Goal: Information Seeking & Learning: Learn about a topic

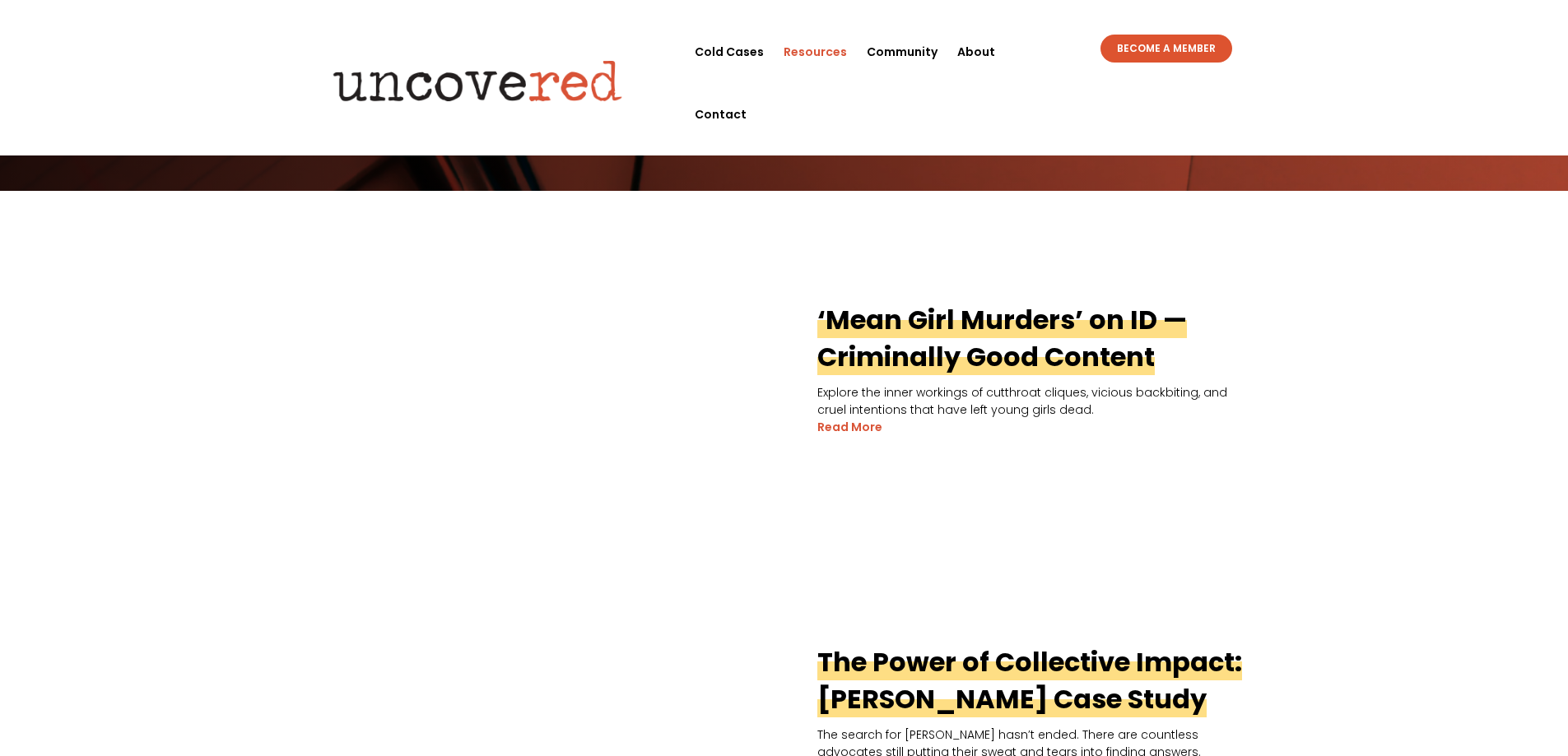
scroll to position [329, 0]
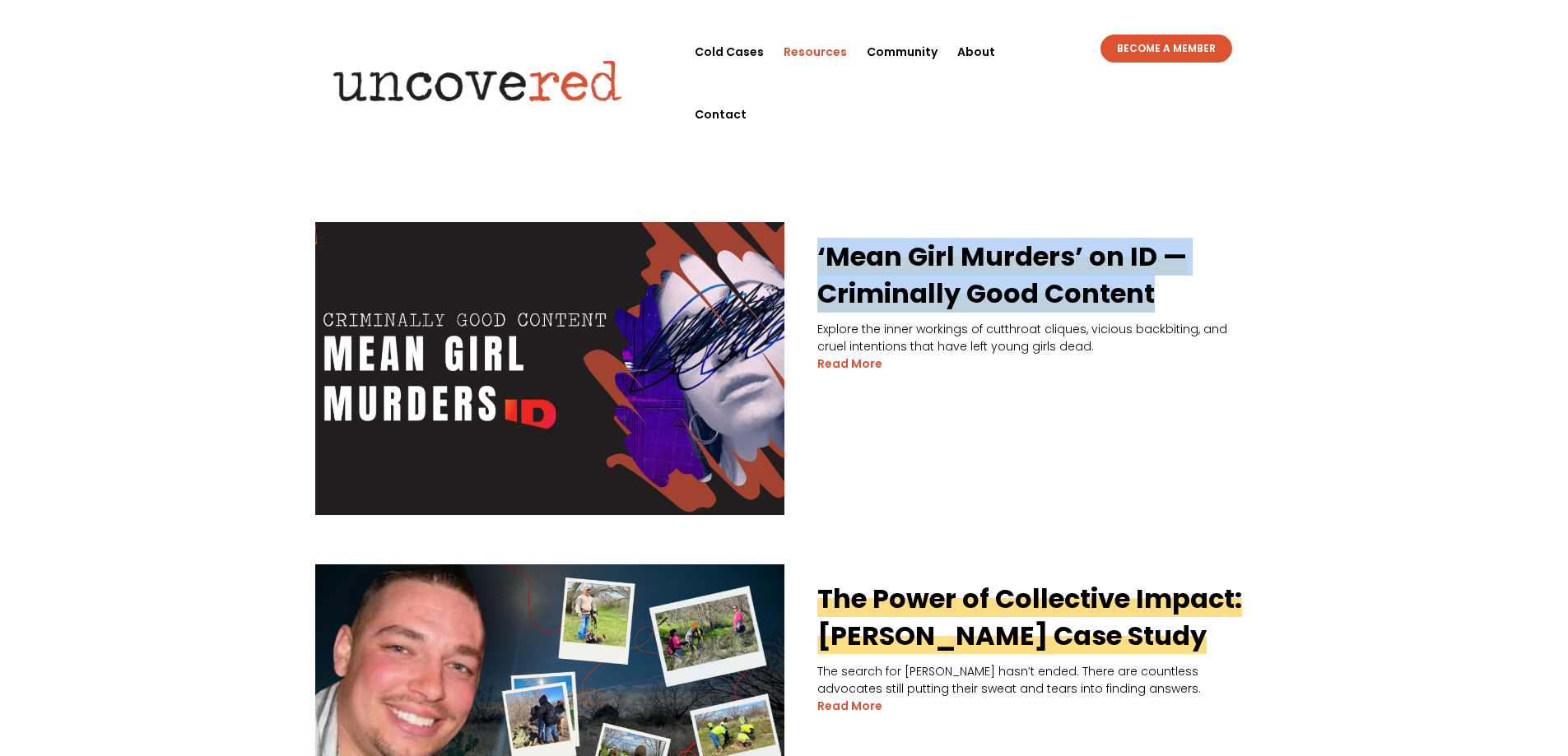
drag, startPoint x: 815, startPoint y: 244, endPoint x: 1178, endPoint y: 293, distance: 366.3
click at [1178, 293] on h2 "‘Mean Girl Murders’ on ID — Criminally Good Content" at bounding box center [784, 272] width 938 height 99
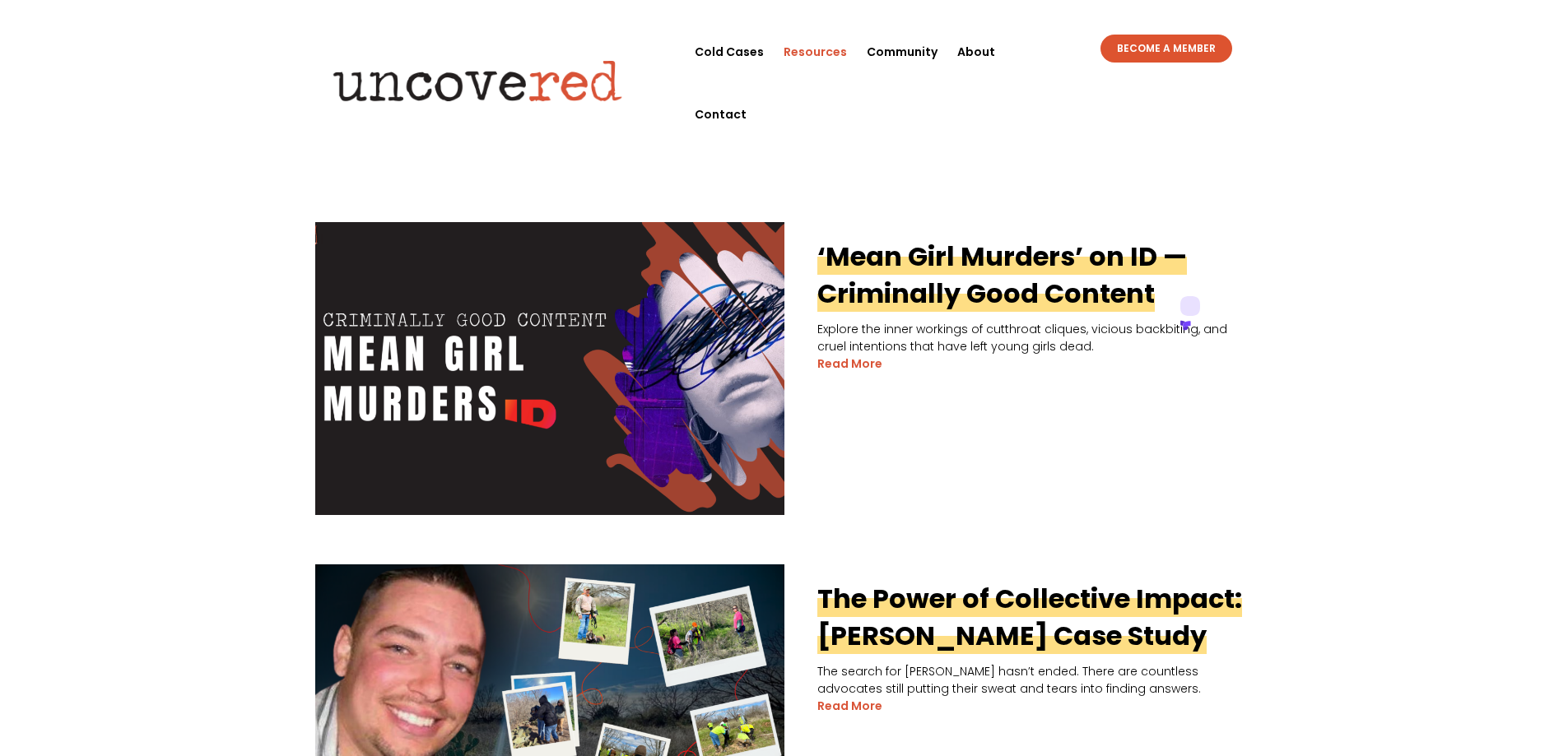
click at [1190, 321] on icon at bounding box center [1186, 325] width 8 height 8
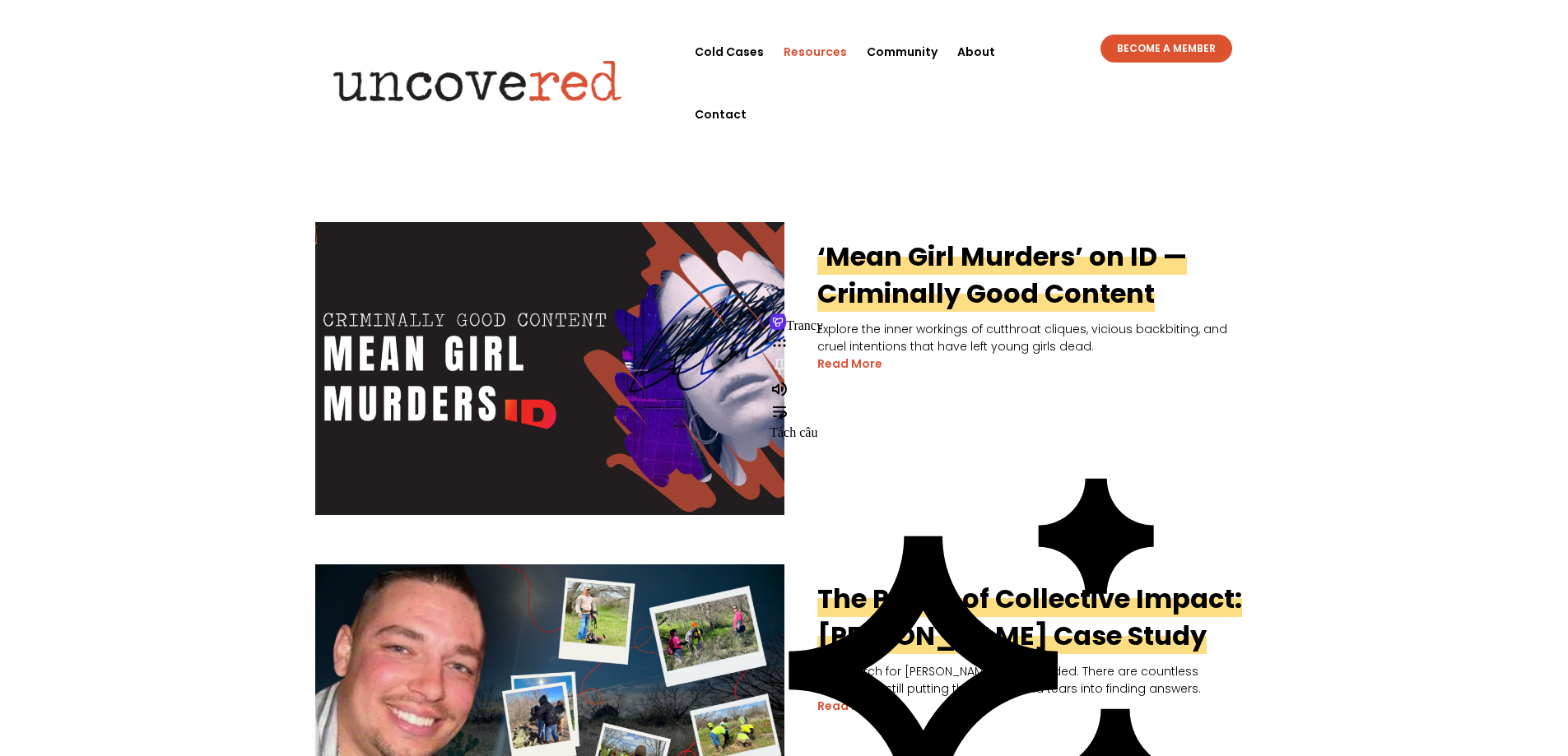
click at [964, 495] on article "‘Mean Girl Murders’ on ID — Criminally Good Content Explore the inner workings …" at bounding box center [784, 368] width 938 height 293
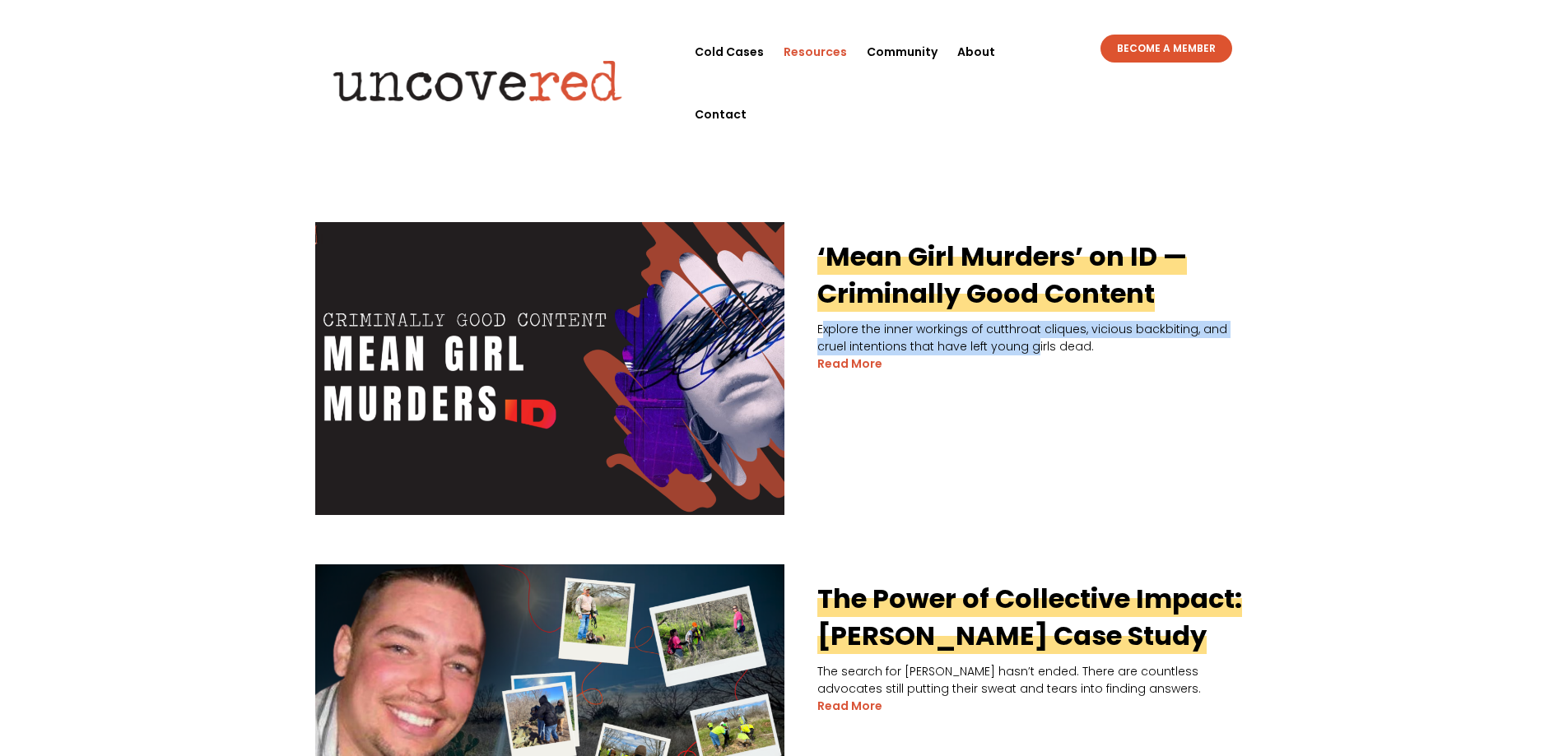
drag, startPoint x: 822, startPoint y: 331, endPoint x: 1003, endPoint y: 350, distance: 182.0
click at [1003, 350] on p "Explore the inner workings of cutthroat cliques, vicious backbiting, and cruel …" at bounding box center [784, 338] width 938 height 34
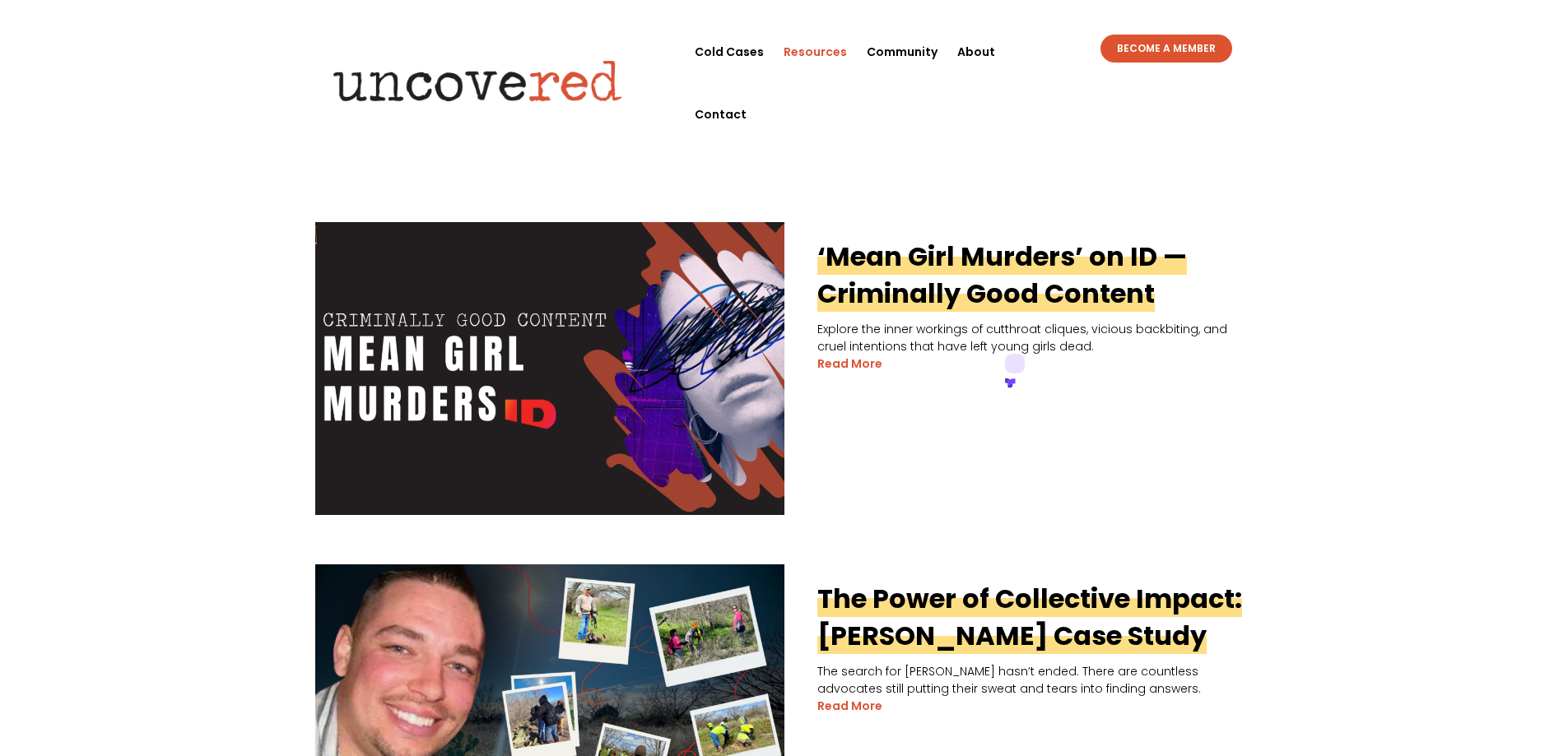
click at [1070, 352] on p "Explore the inner workings of cutthroat cliques, vicious backbiting, and cruel …" at bounding box center [784, 338] width 938 height 34
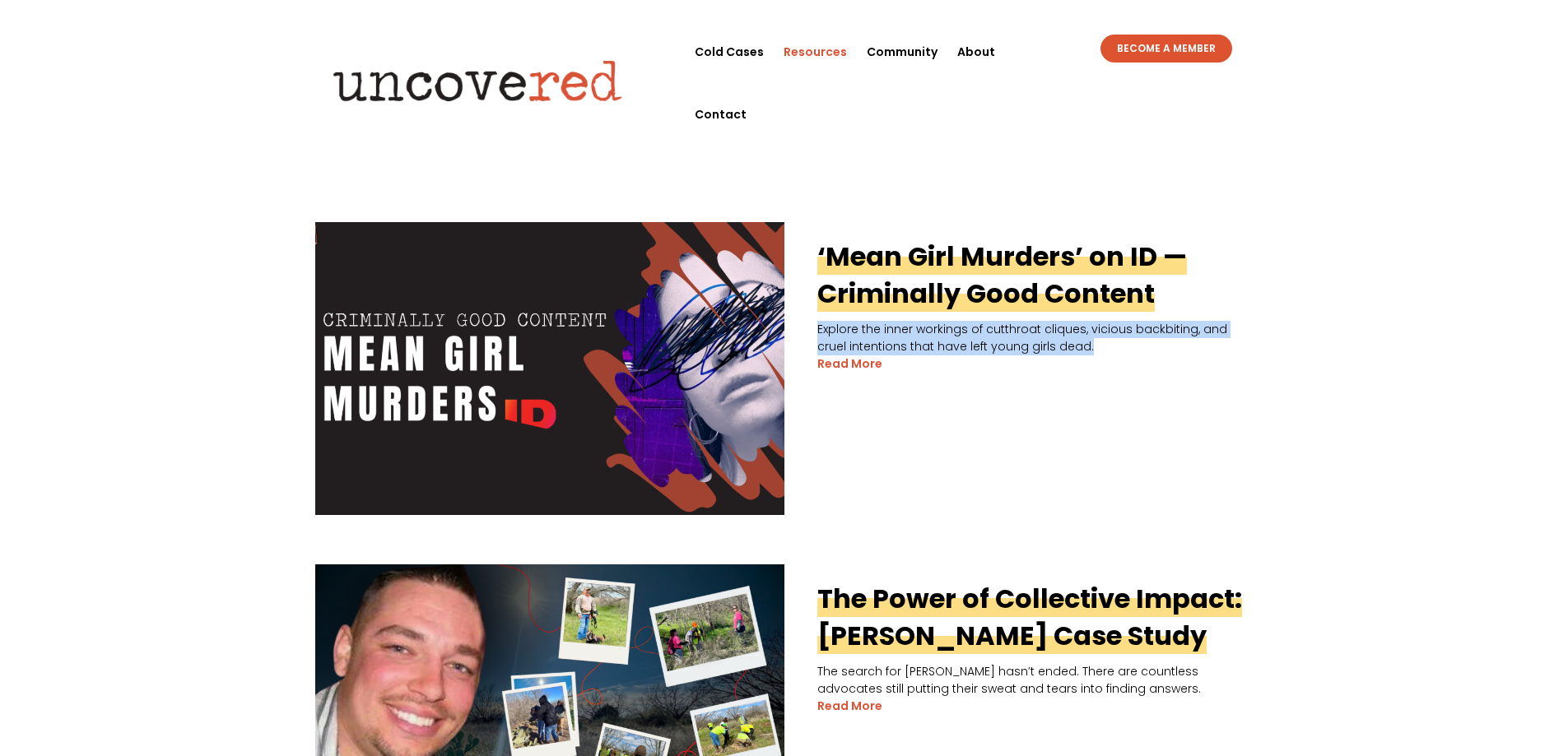
drag, startPoint x: 1064, startPoint y: 343, endPoint x: 802, endPoint y: 327, distance: 262.5
click at [802, 327] on p "Explore the inner workings of cutthroat cliques, vicious backbiting, and cruel …" at bounding box center [784, 338] width 938 height 34
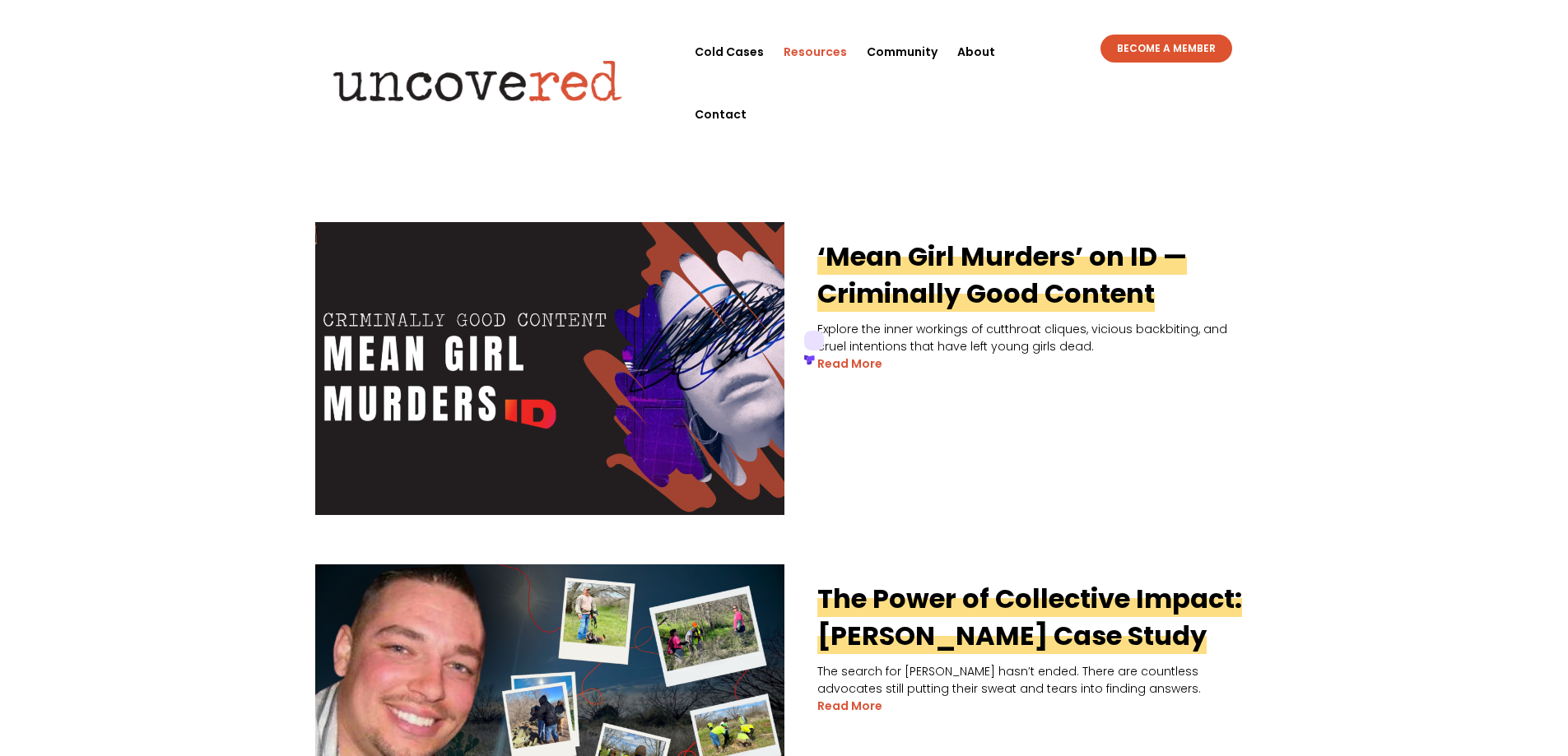
click at [812, 360] on icon at bounding box center [809, 362] width 5 height 4
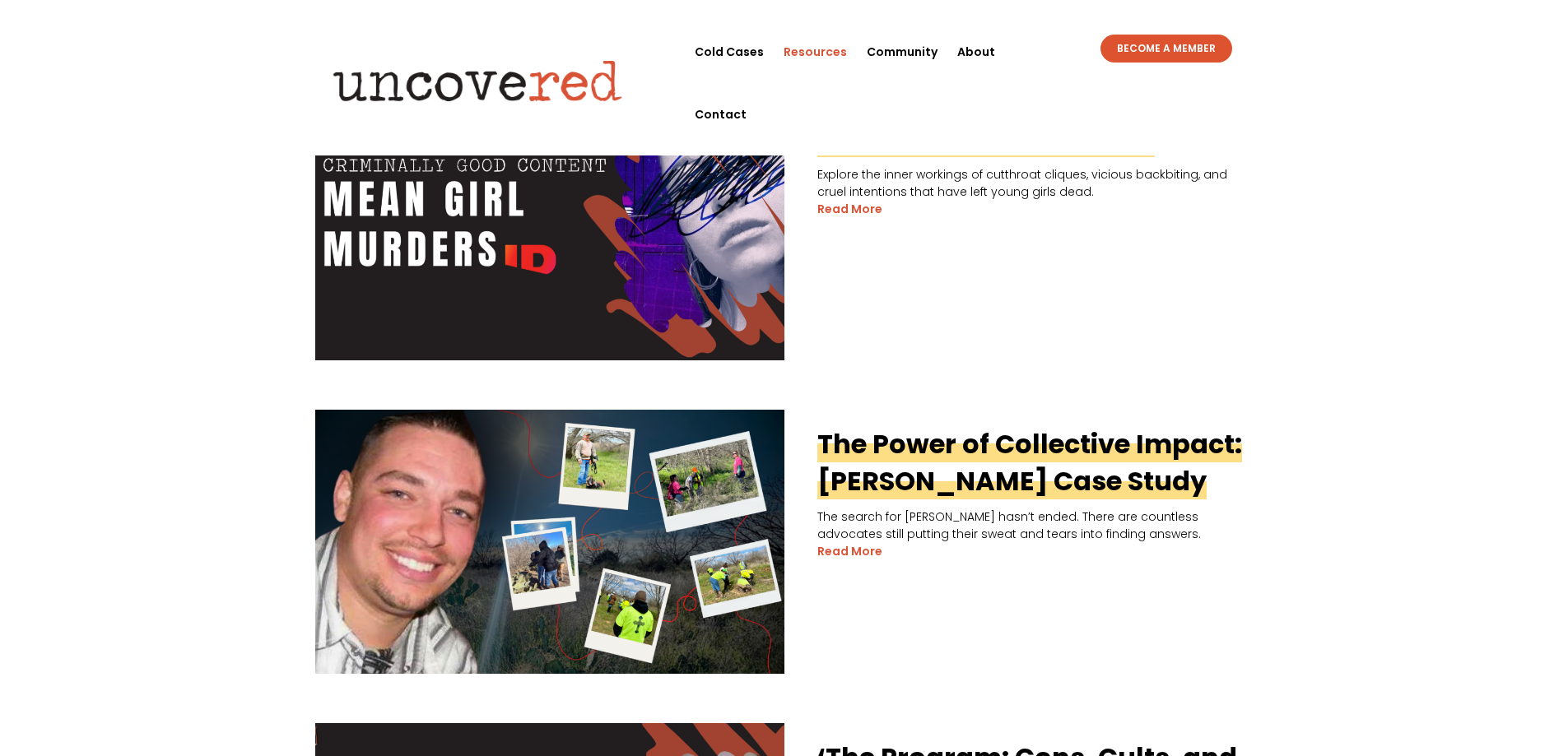
scroll to position [576, 0]
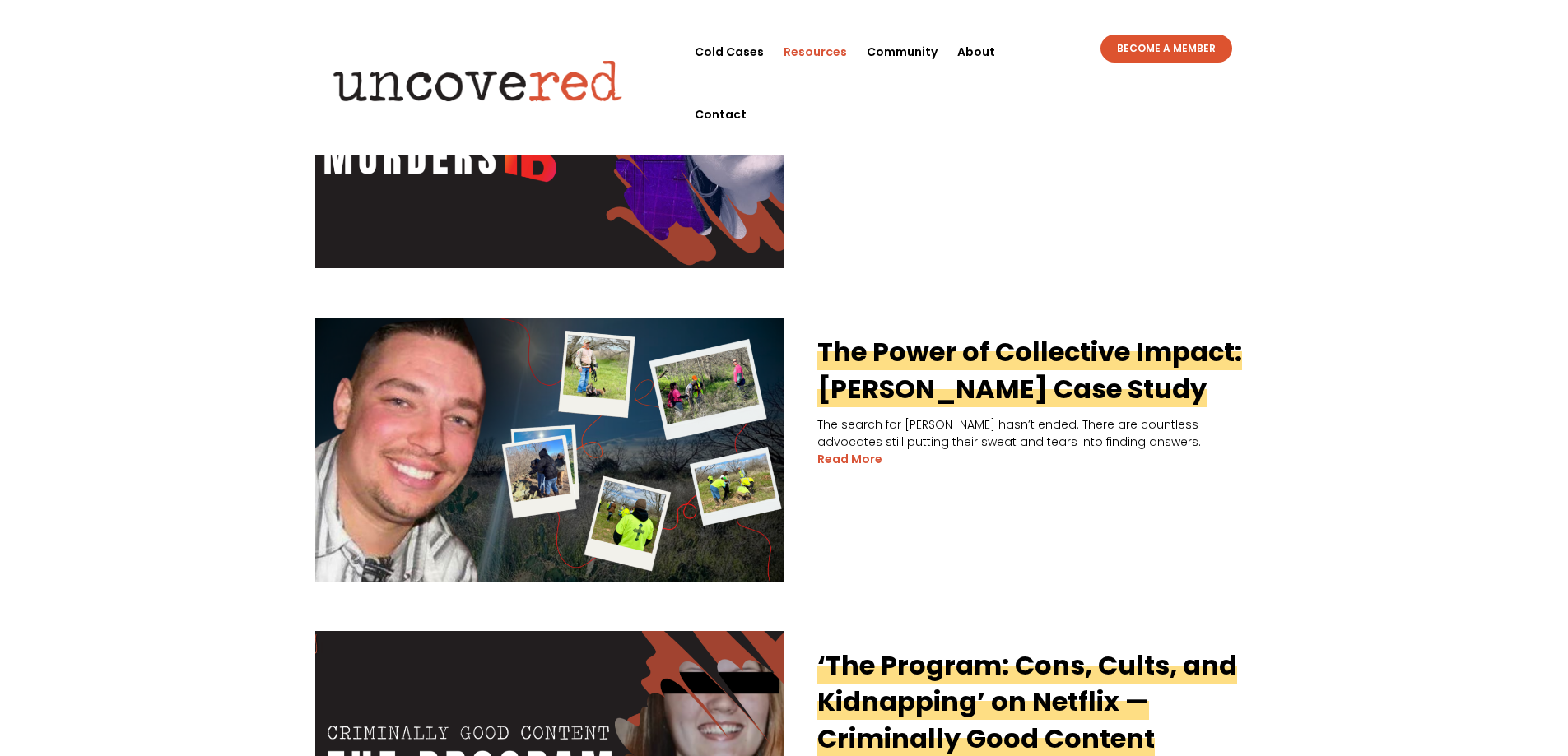
drag, startPoint x: 804, startPoint y: 346, endPoint x: 1267, endPoint y: 384, distance: 464.6
click at [1272, 412] on icon at bounding box center [1273, 417] width 11 height 11
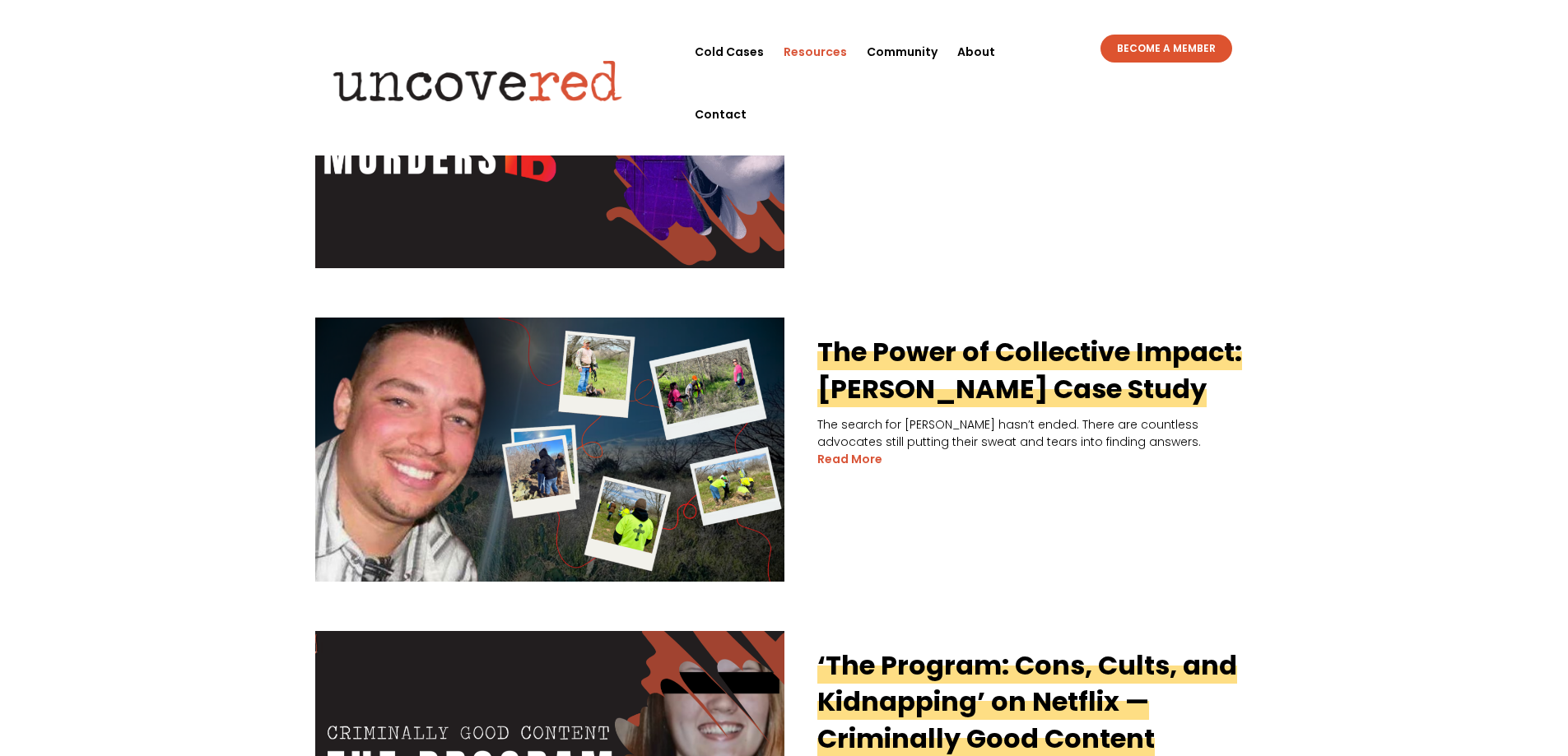
click at [872, 377] on link "The Power of Collective Impact: [PERSON_NAME] Case Study" at bounding box center [1030, 370] width 425 height 74
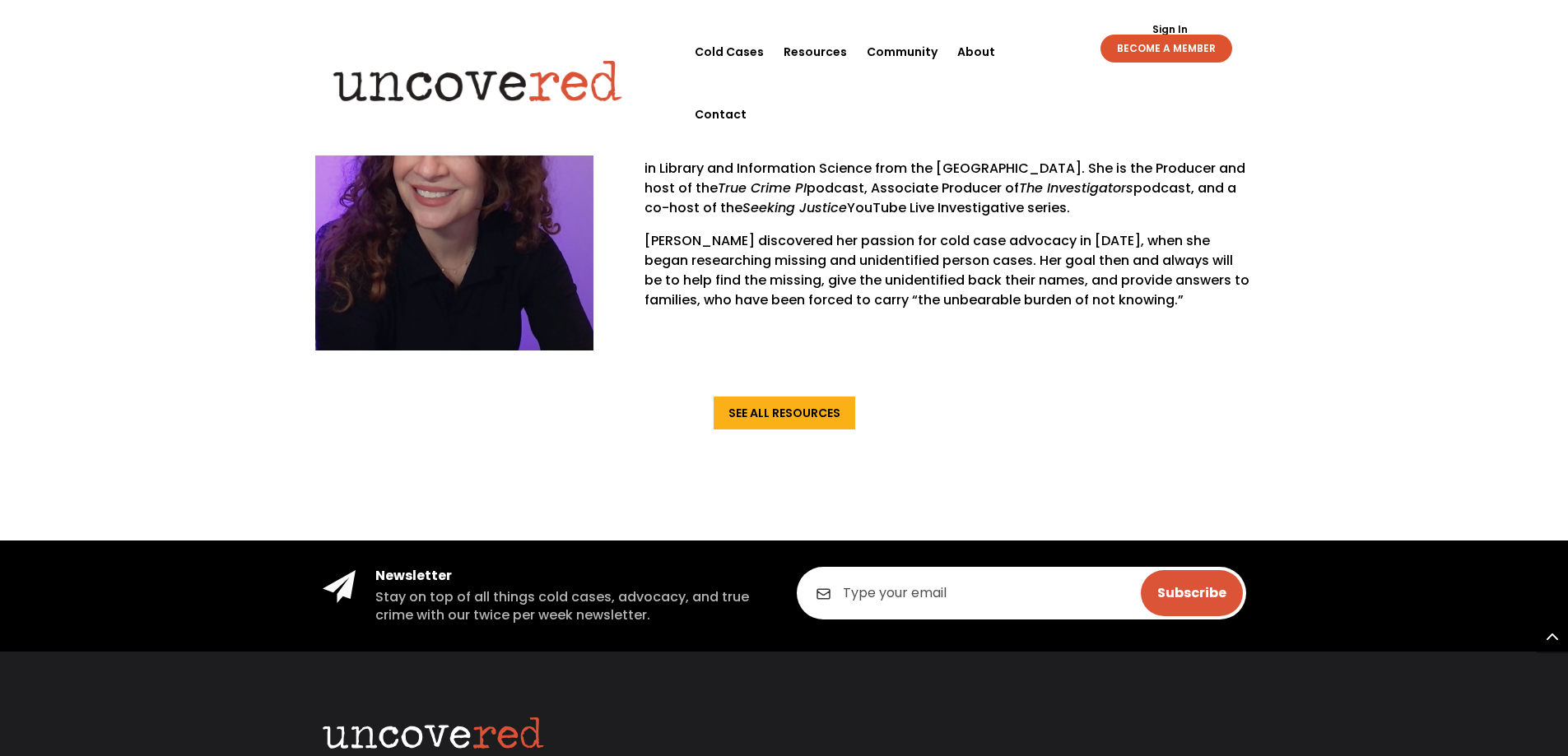
scroll to position [7932, 0]
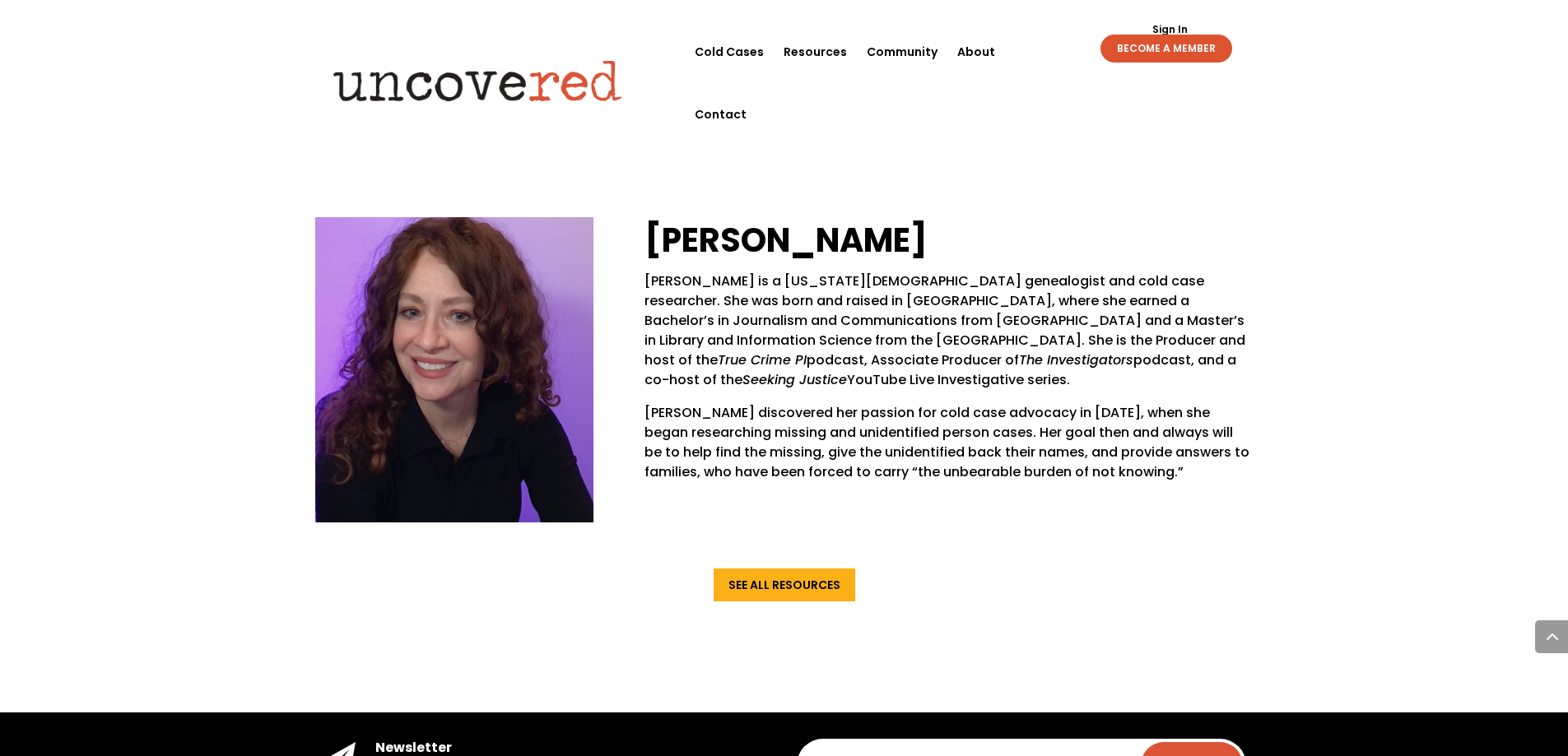
drag, startPoint x: 1565, startPoint y: 666, endPoint x: 1565, endPoint y: 649, distance: 17.0
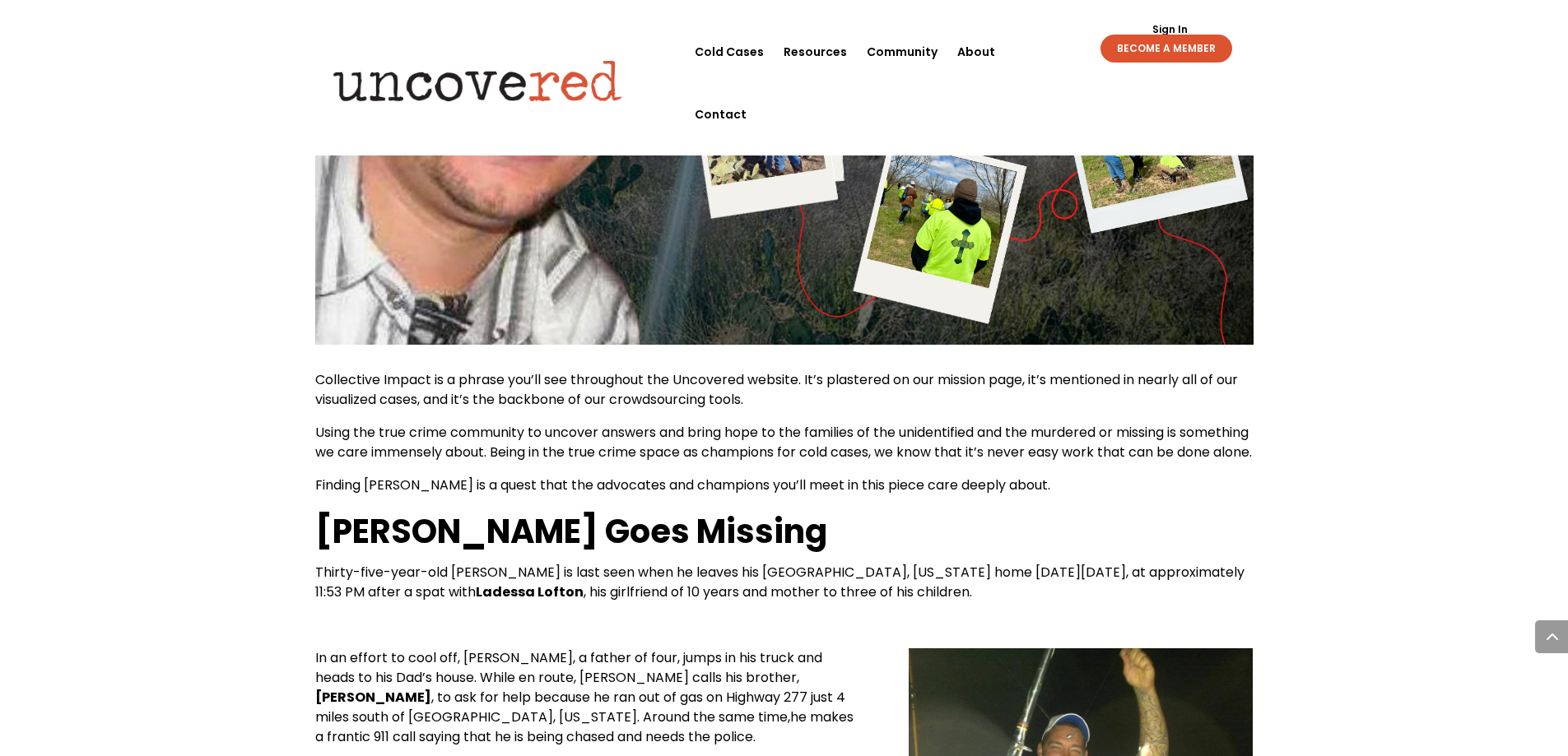
scroll to position [0, 0]
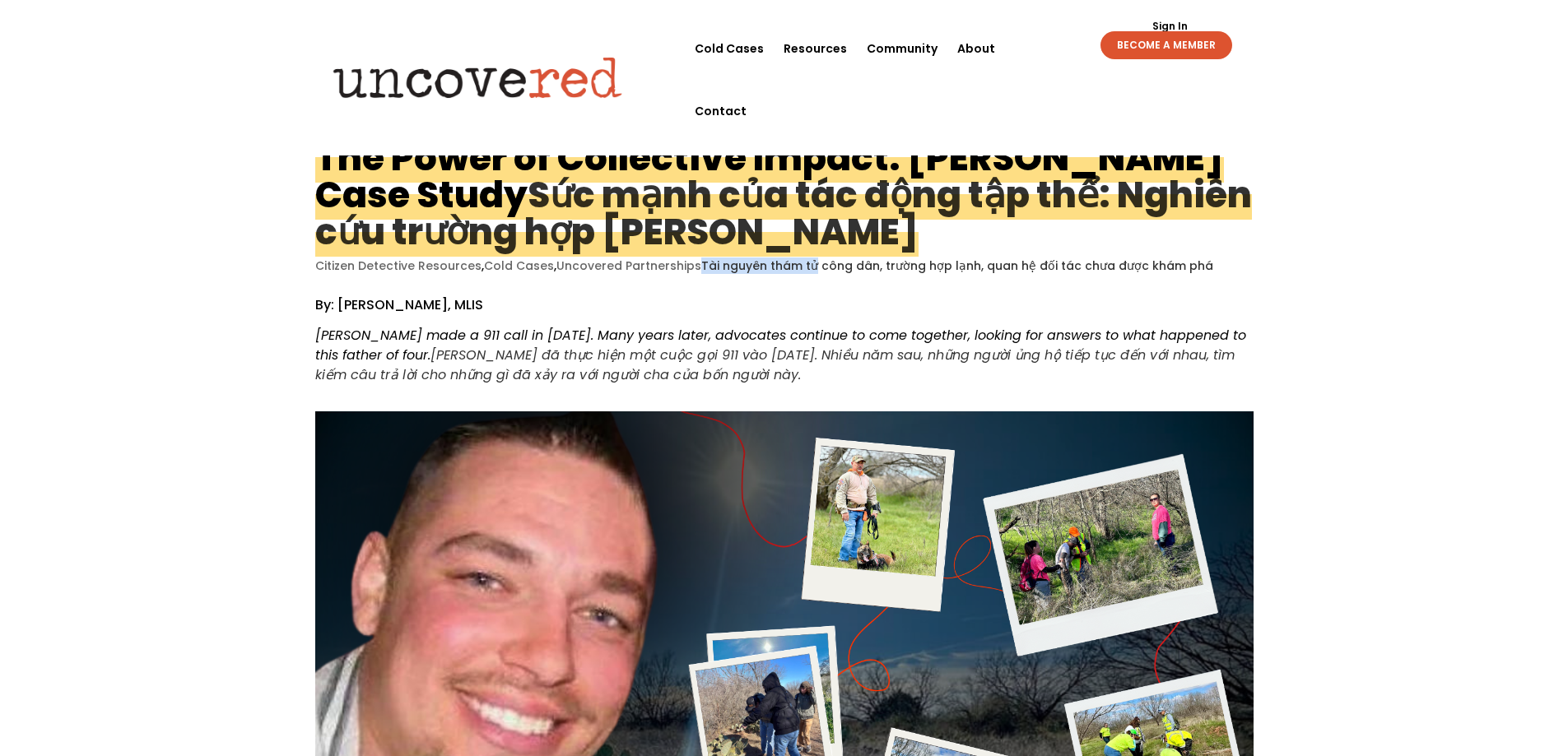
drag, startPoint x: 314, startPoint y: 377, endPoint x: 430, endPoint y: 376, distance: 116.0
click at [702, 274] on xt-content "Tài nguyên thám tử công dân, trường hợp lạnh, quan hệ đối tác chưa được khám phá" at bounding box center [957, 266] width 512 height 16
drag, startPoint x: 496, startPoint y: 374, endPoint x: 567, endPoint y: 374, distance: 71.0
click at [702, 274] on xt-content "Tài nguyên thám tử công dân, trường hợp lạnh, quan hệ đối tác chưa được khám phá" at bounding box center [957, 266] width 512 height 16
drag, startPoint x: 629, startPoint y: 379, endPoint x: 684, endPoint y: 381, distance: 55.0
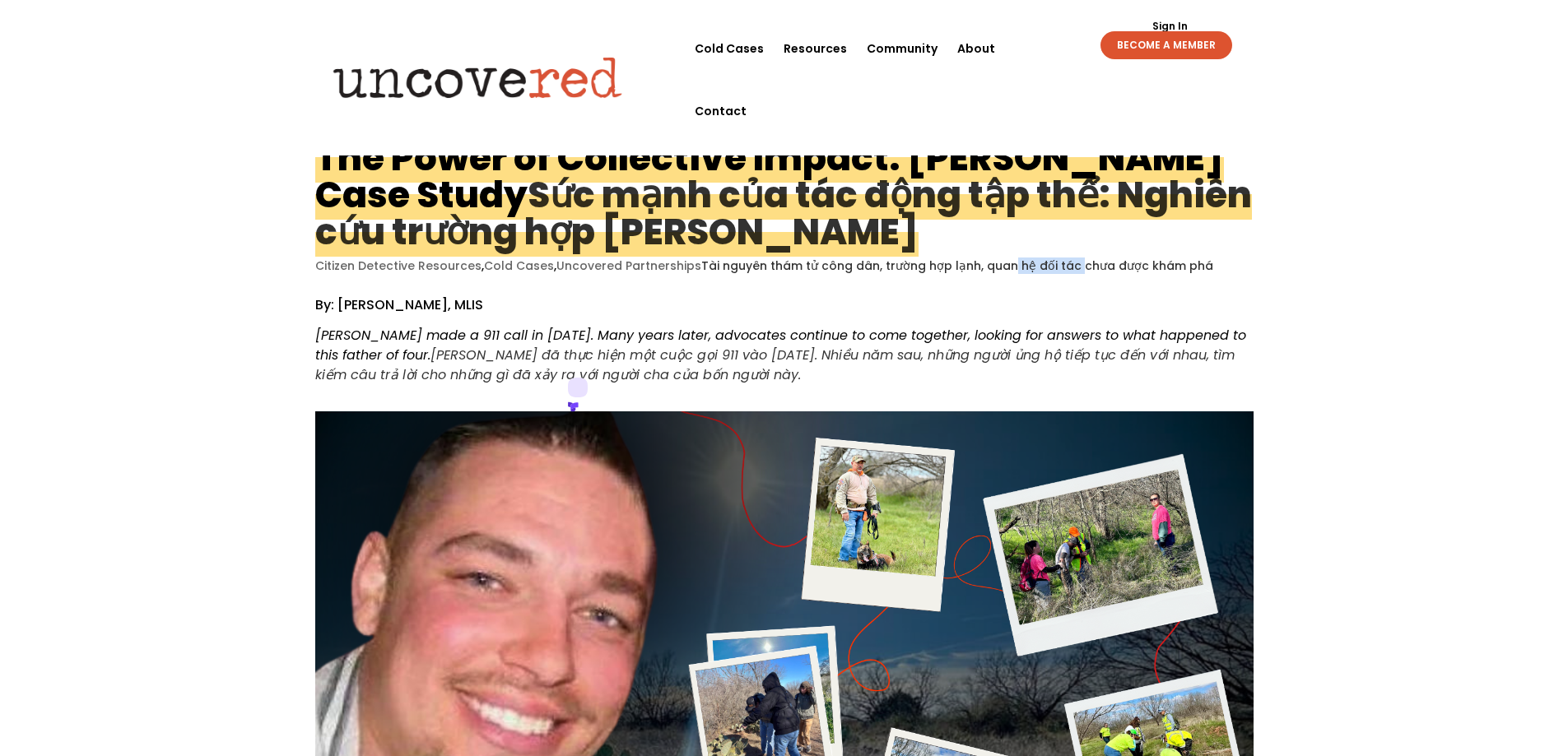
click at [702, 274] on xt-content "Tài nguyên thám tử công dân, trường hợp lạnh, quan hệ đối tác chưa được khám phá" at bounding box center [957, 266] width 512 height 16
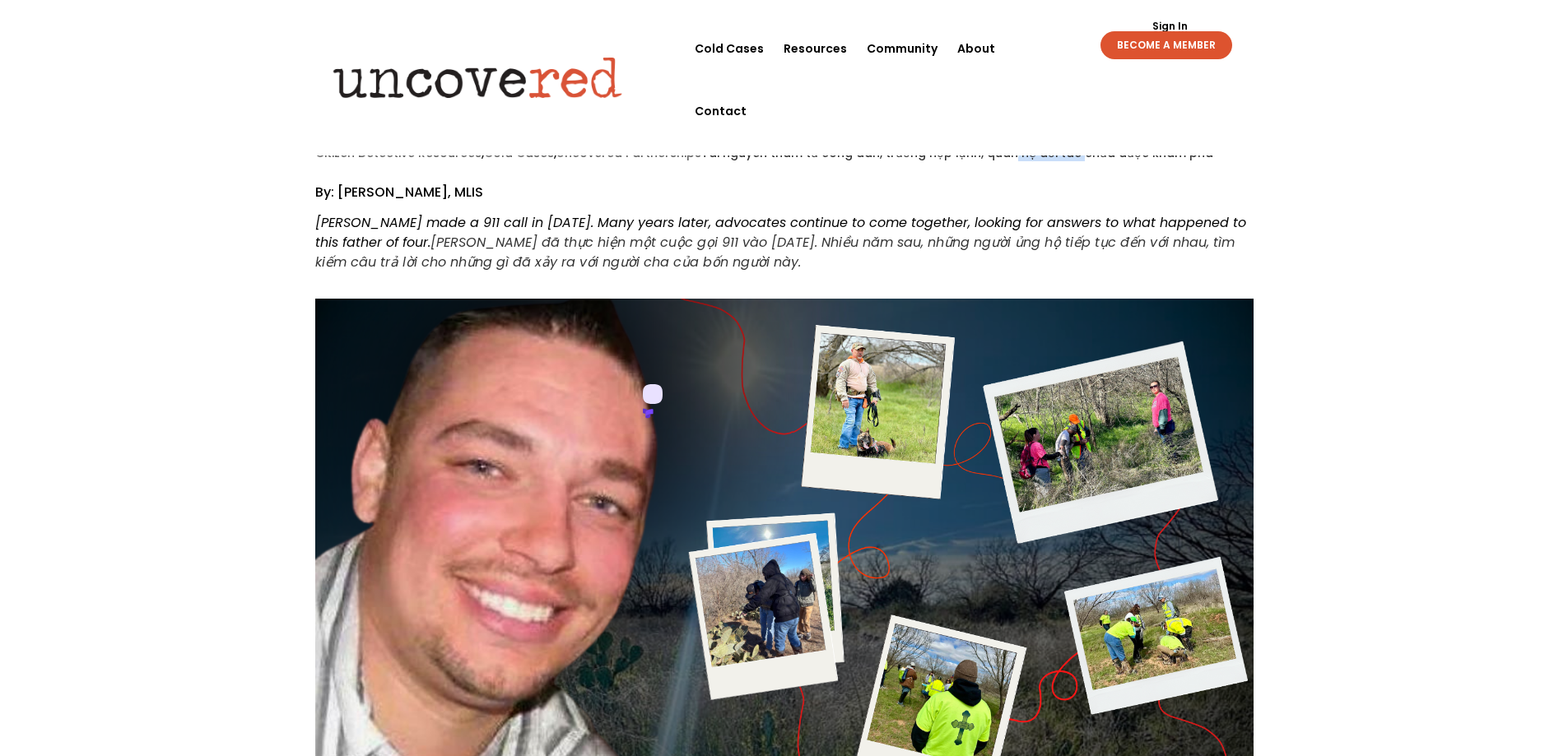
scroll to position [165, 0]
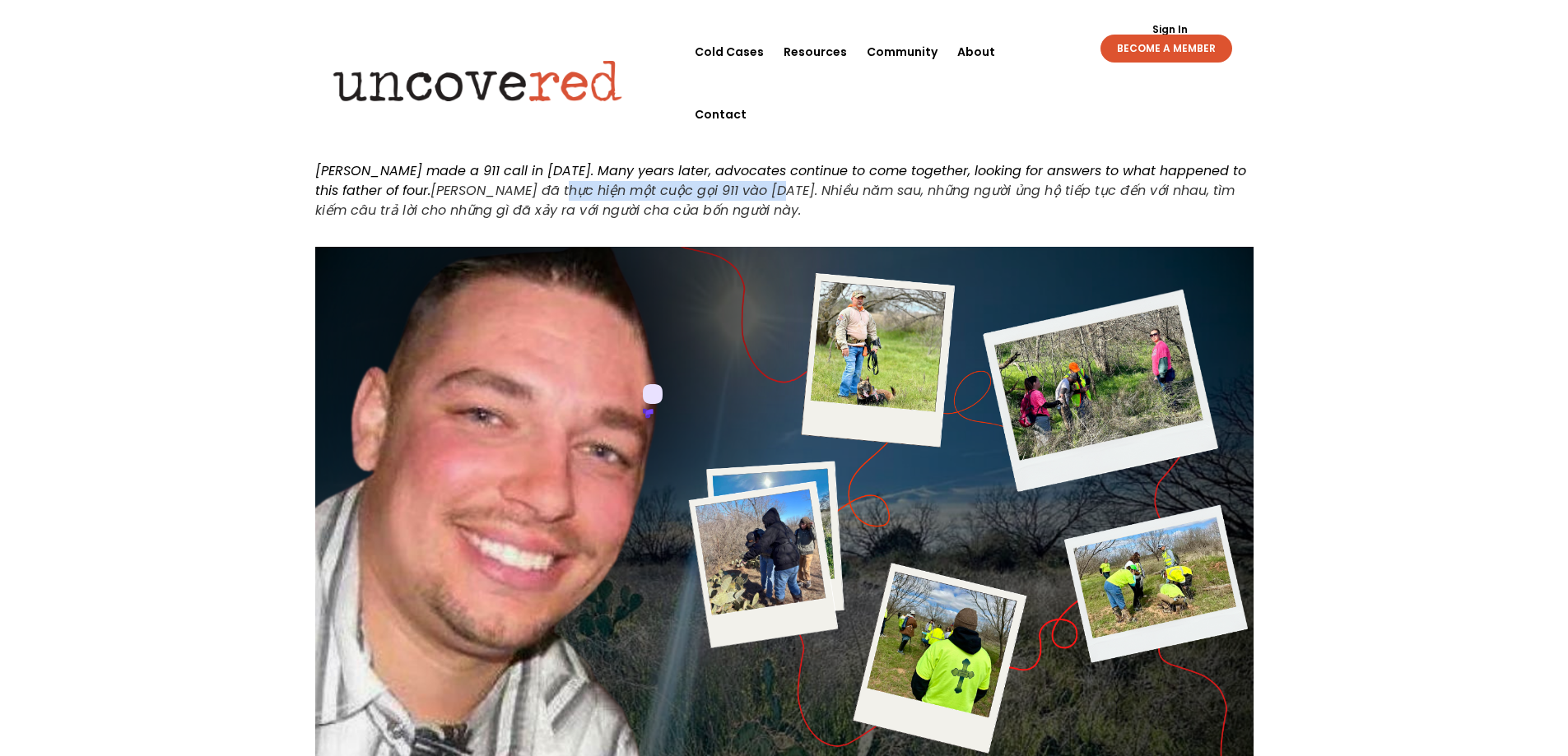
drag, startPoint x: 452, startPoint y: 331, endPoint x: 662, endPoint y: 342, distance: 210.3
click at [662, 220] on xt-content "Brandon Lawson đã thực hiện một cuộc gọi 911 vào năm 2013. Nhiều năm sau, những…" at bounding box center [775, 200] width 919 height 38
drag, startPoint x: 737, startPoint y: 343, endPoint x: 793, endPoint y: 343, distance: 56.0
click at [792, 220] on xt-content "Brandon Lawson đã thực hiện một cuộc gọi 911 vào năm 2013. Nhiều năm sau, những…" at bounding box center [775, 200] width 919 height 38
drag, startPoint x: 843, startPoint y: 341, endPoint x: 1063, endPoint y: 339, distance: 220.0
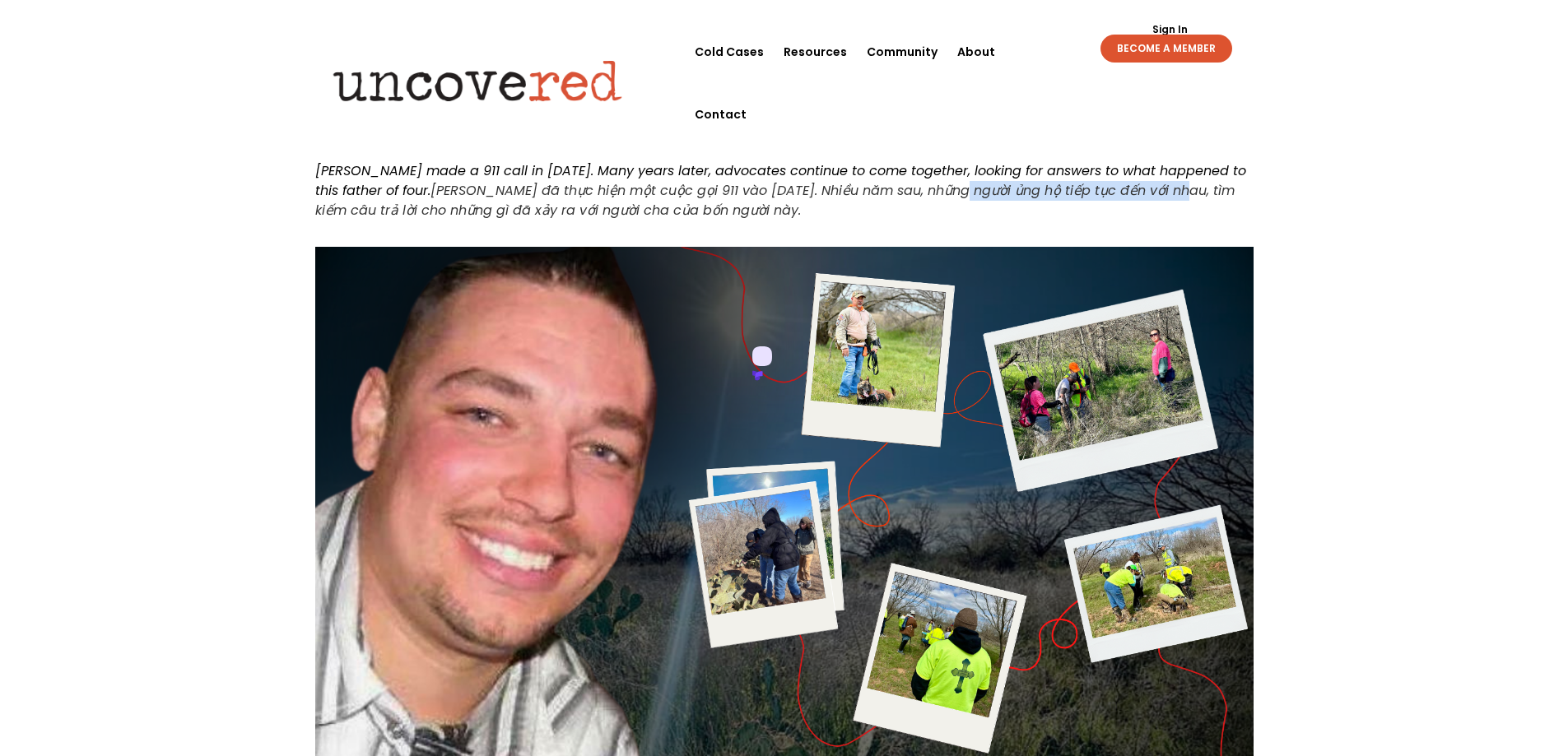
click at [1063, 220] on xt-content "Brandon Lawson đã thực hiện một cuộc gọi 911 vào năm 2013. Nhiều năm sau, những…" at bounding box center [775, 200] width 919 height 38
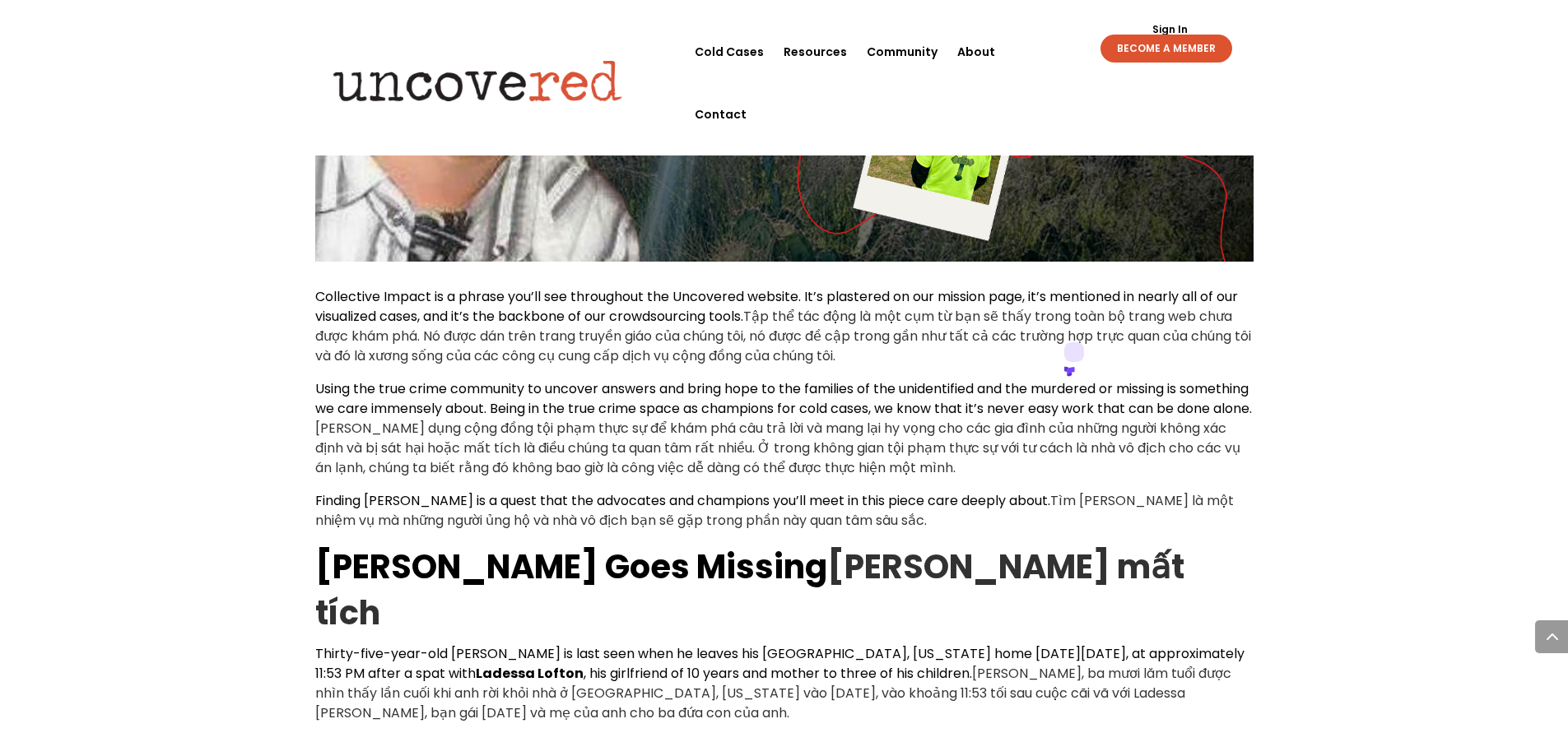
scroll to position [823, 0]
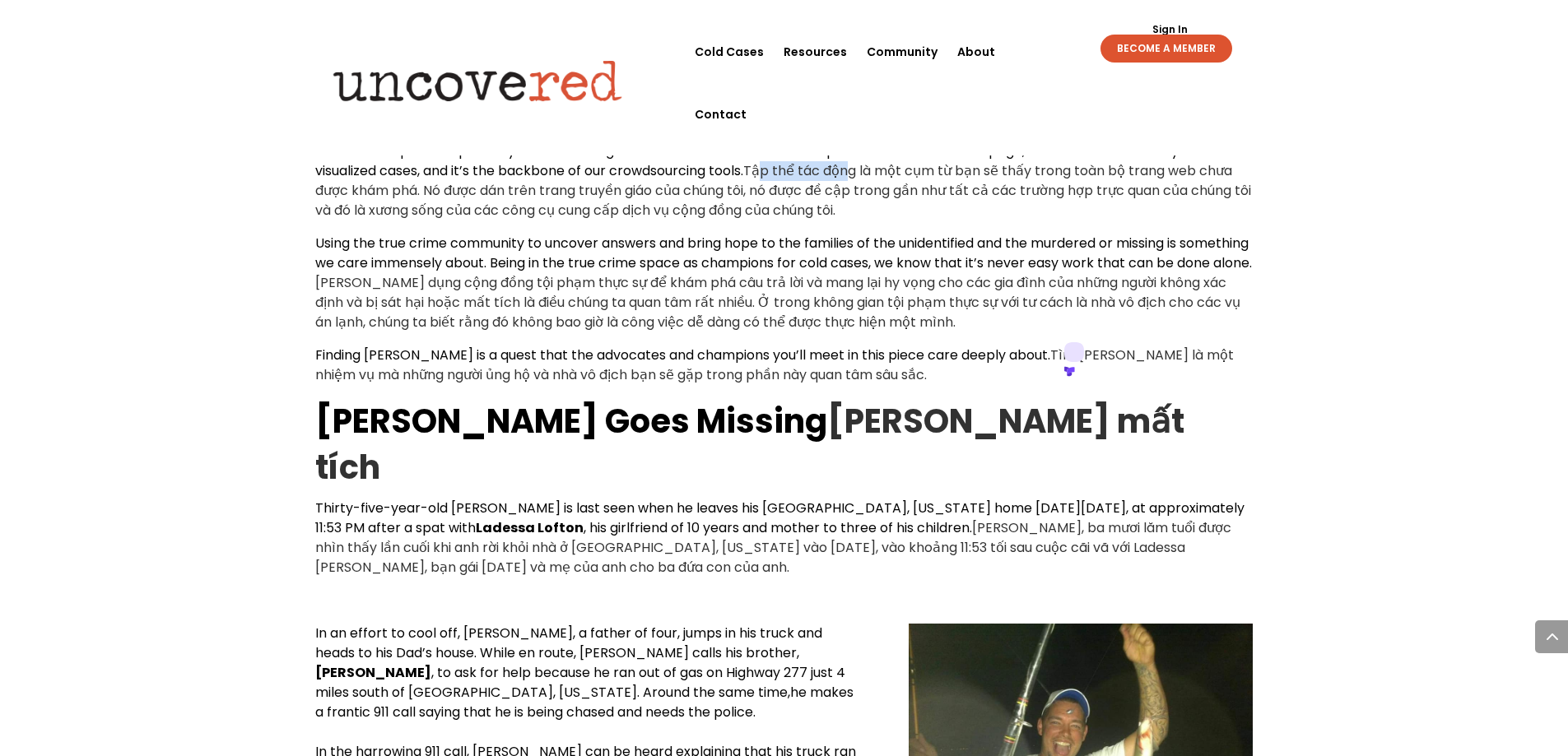
drag, startPoint x: 329, startPoint y: 356, endPoint x: 422, endPoint y: 360, distance: 93.1
click at [415, 220] on xt-content "Tập thể tác động là một cụm từ bạn sẽ thấy trong toàn bộ trang web chưa được kh…" at bounding box center [783, 190] width 936 height 58
drag, startPoint x: 314, startPoint y: 360, endPoint x: 418, endPoint y: 355, distance: 104.1
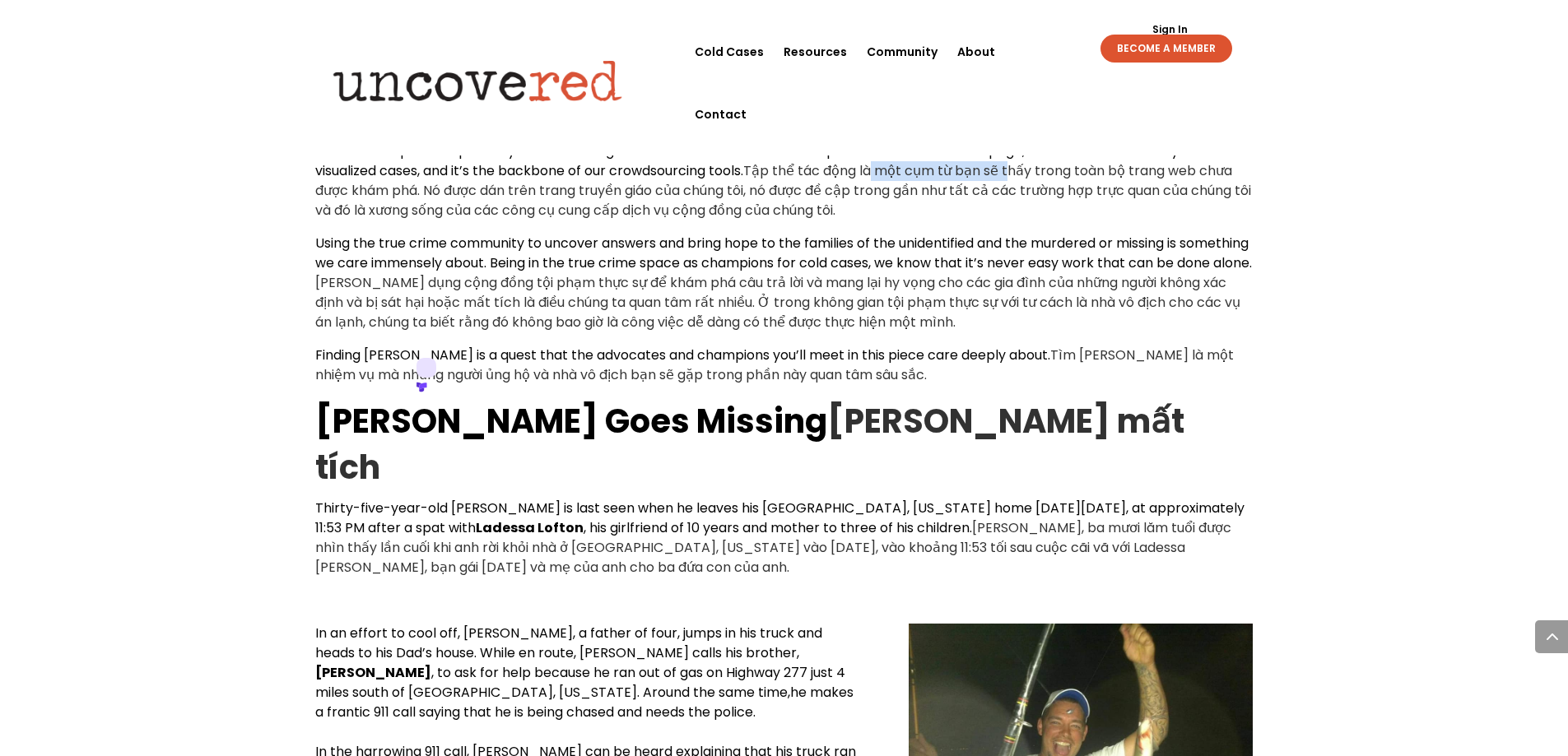
drag, startPoint x: 440, startPoint y: 350, endPoint x: 599, endPoint y: 354, distance: 159.1
click at [572, 220] on xt-content "Tập thể tác động là một cụm từ bạn sẽ thấy trong toàn bộ trang web chưa được kh…" at bounding box center [783, 190] width 936 height 58
drag, startPoint x: 649, startPoint y: 354, endPoint x: 725, endPoint y: 349, distance: 76.2
click at [725, 220] on xt-content "Tập thể tác động là một cụm từ bạn sẽ thấy trong toàn bộ trang web chưa được kh…" at bounding box center [783, 190] width 936 height 58
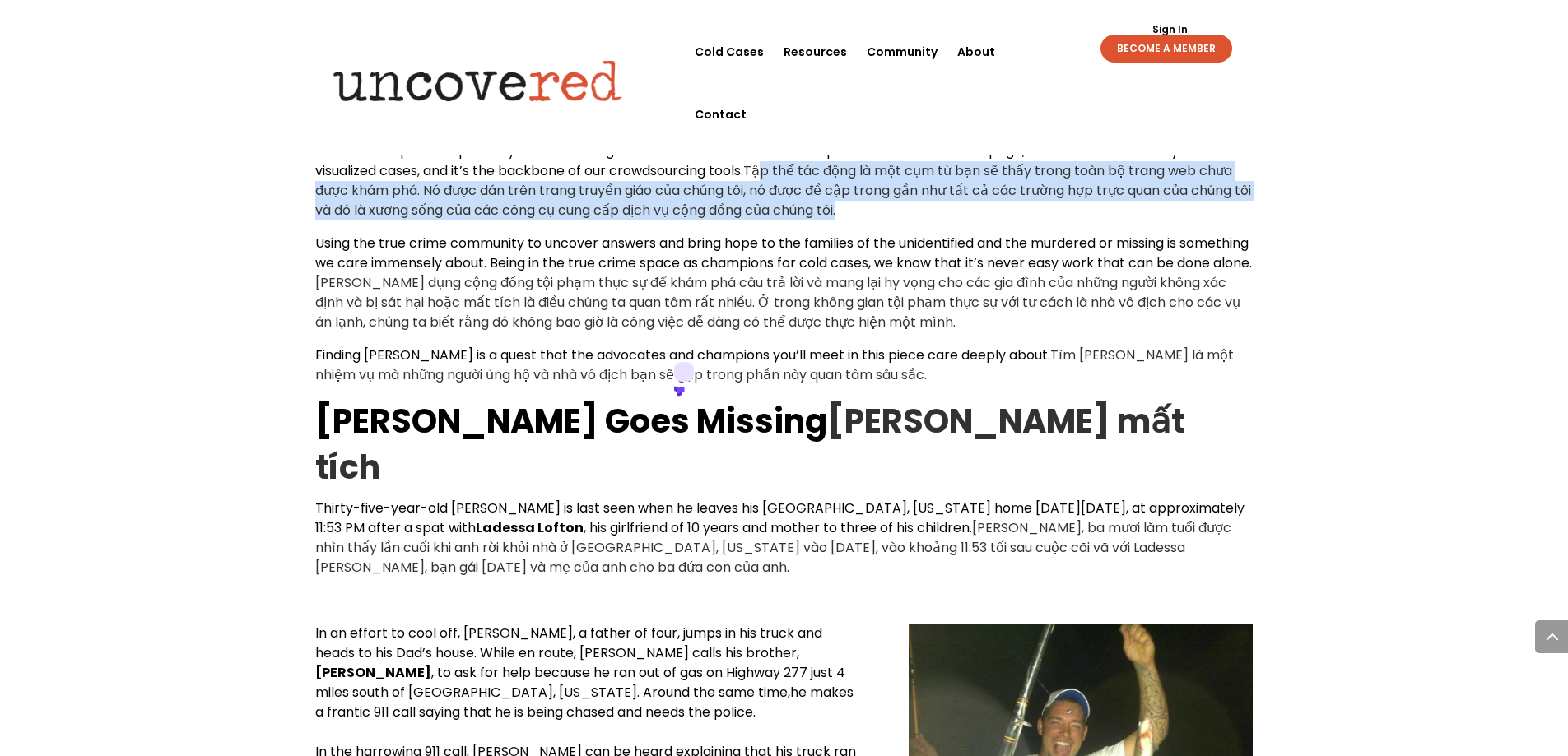
drag, startPoint x: 458, startPoint y: 385, endPoint x: 326, endPoint y: 354, distance: 135.6
click at [326, 220] on xt-content "Tập thể tác động là một cụm từ bạn sẽ thấy trong toàn bộ trang web chưa được kh…" at bounding box center [783, 190] width 936 height 58
click at [483, 220] on xt-content "Tập thể tác động là một cụm từ bạn sẽ thấy trong toàn bộ trang web chưa được kh…" at bounding box center [783, 190] width 936 height 58
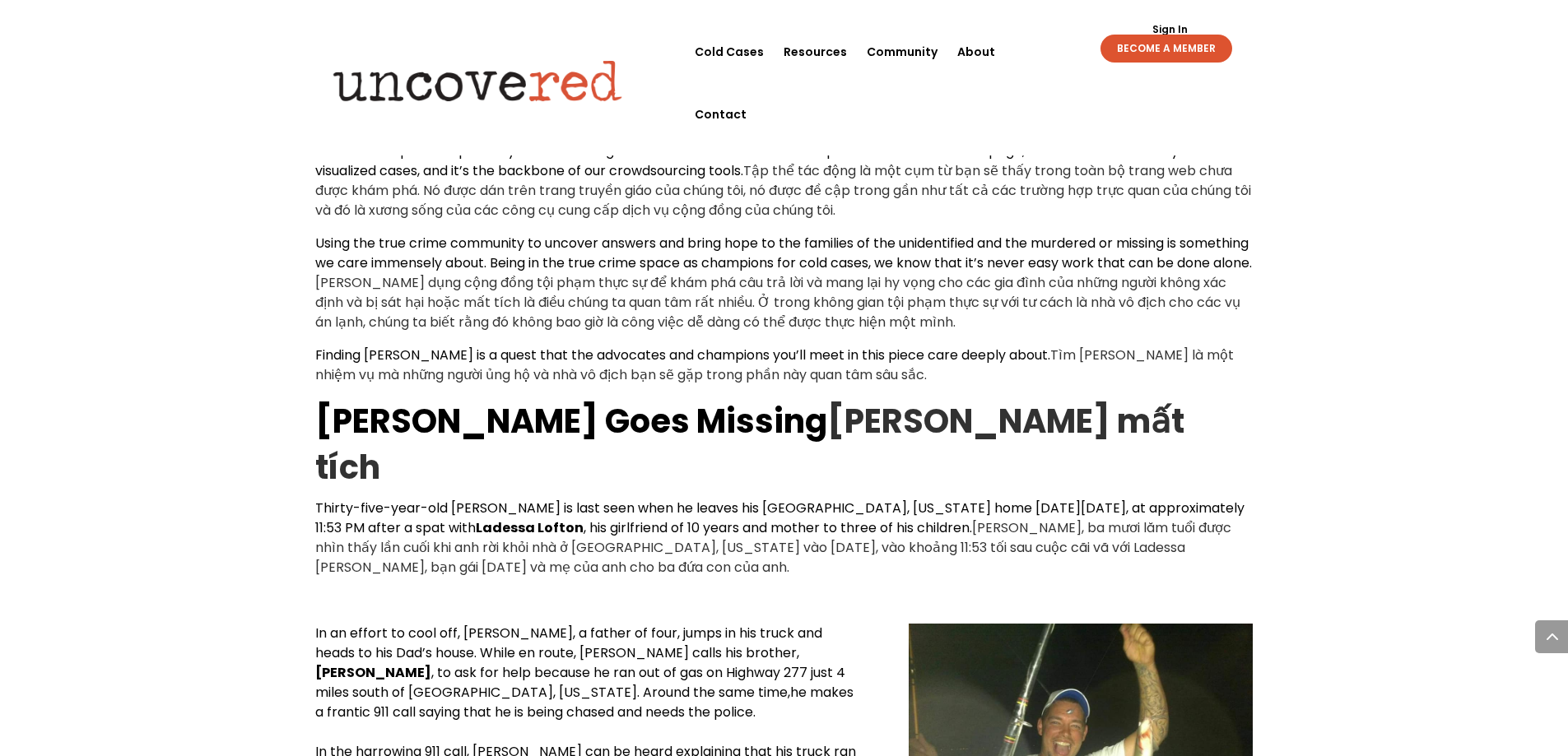
click at [327, 220] on xt-content "Tập thể tác động là một cụm từ bạn sẽ thấy trong toàn bộ trang web chưa được kh…" at bounding box center [783, 190] width 936 height 58
drag, startPoint x: 308, startPoint y: 353, endPoint x: 540, endPoint y: 349, distance: 232.0
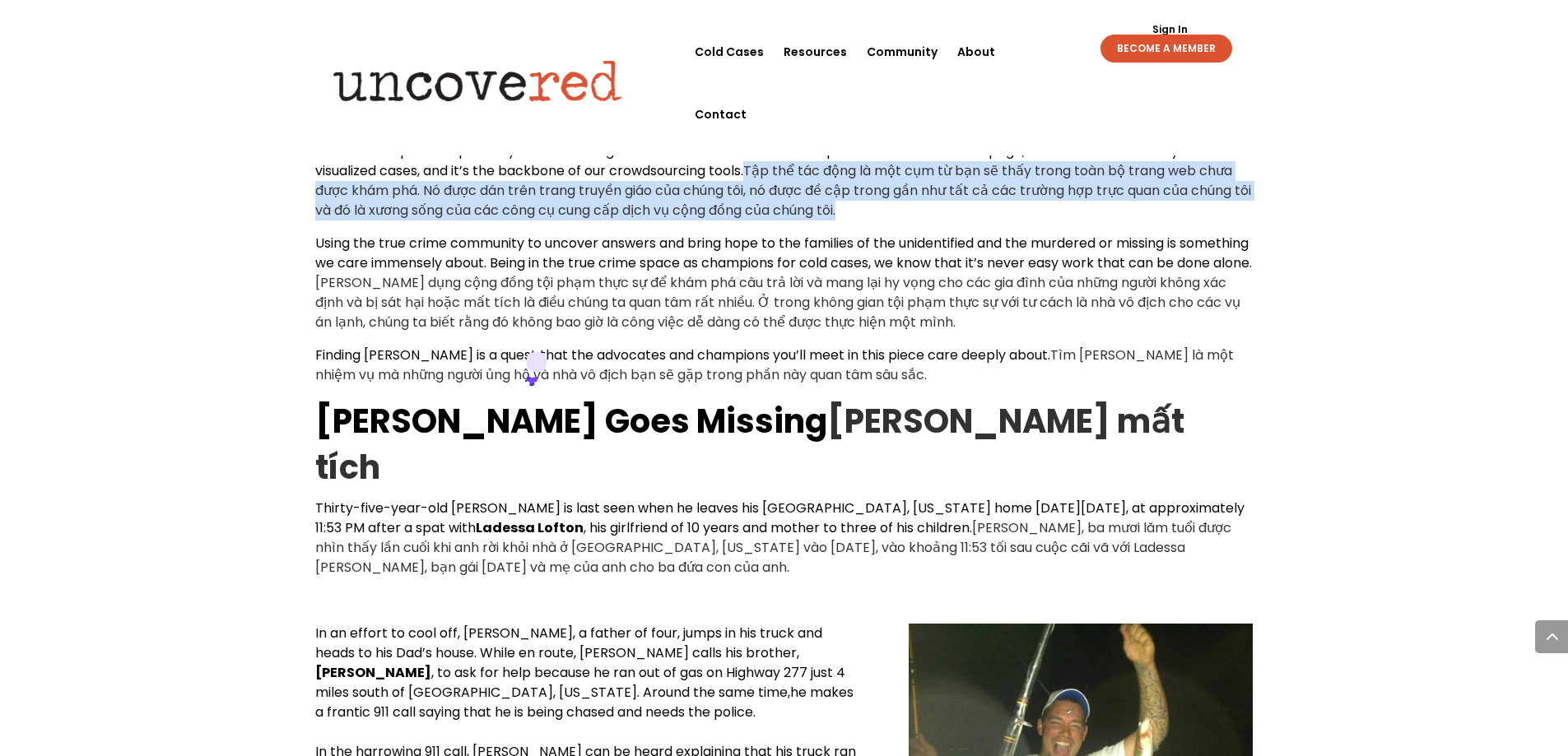
drag, startPoint x: 455, startPoint y: 385, endPoint x: 307, endPoint y: 357, distance: 150.6
click at [482, 220] on xt-content "Tập thể tác động là một cụm từ bạn sẽ thấy trong toàn bộ trang web chưa được kh…" at bounding box center [783, 190] width 936 height 58
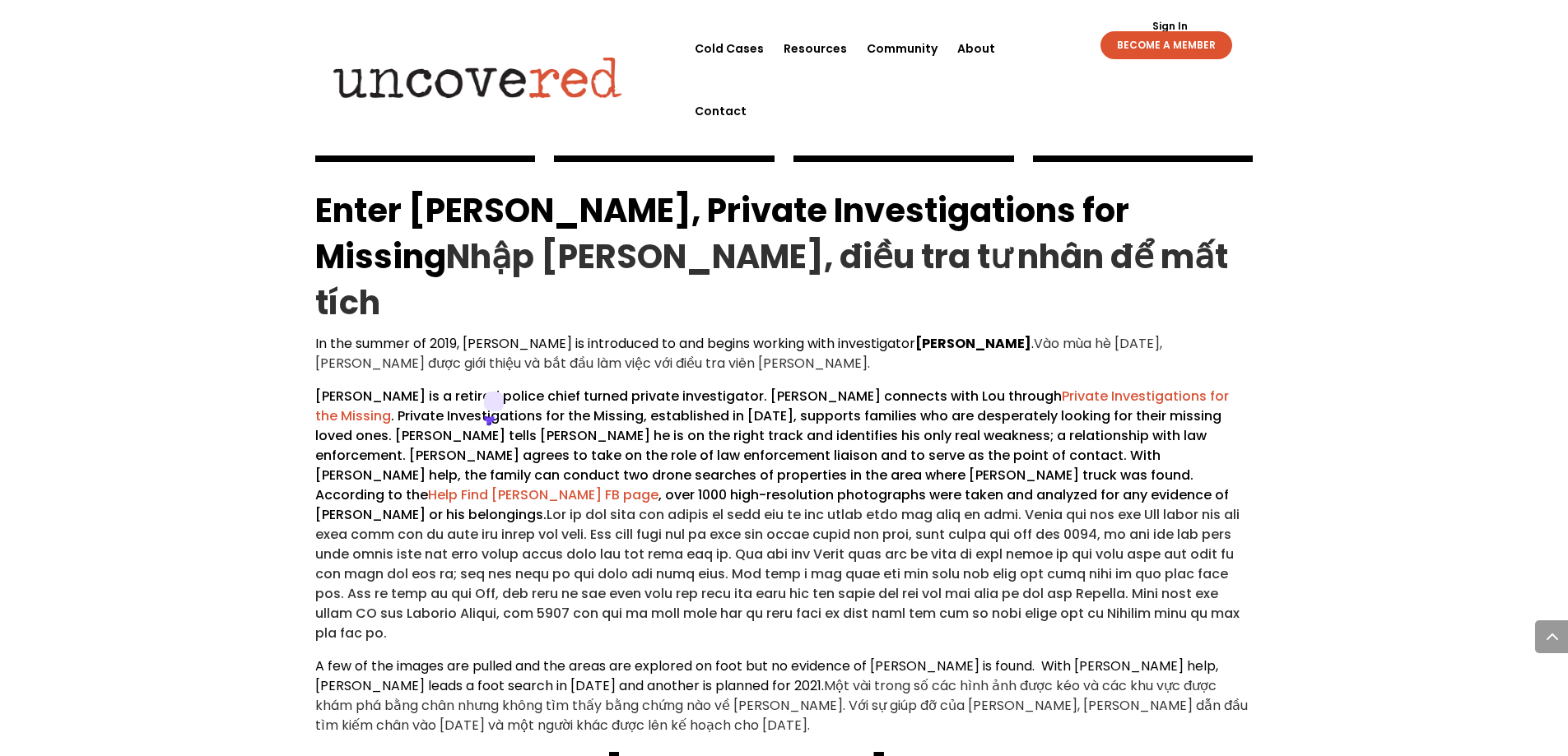
scroll to position [4855, 0]
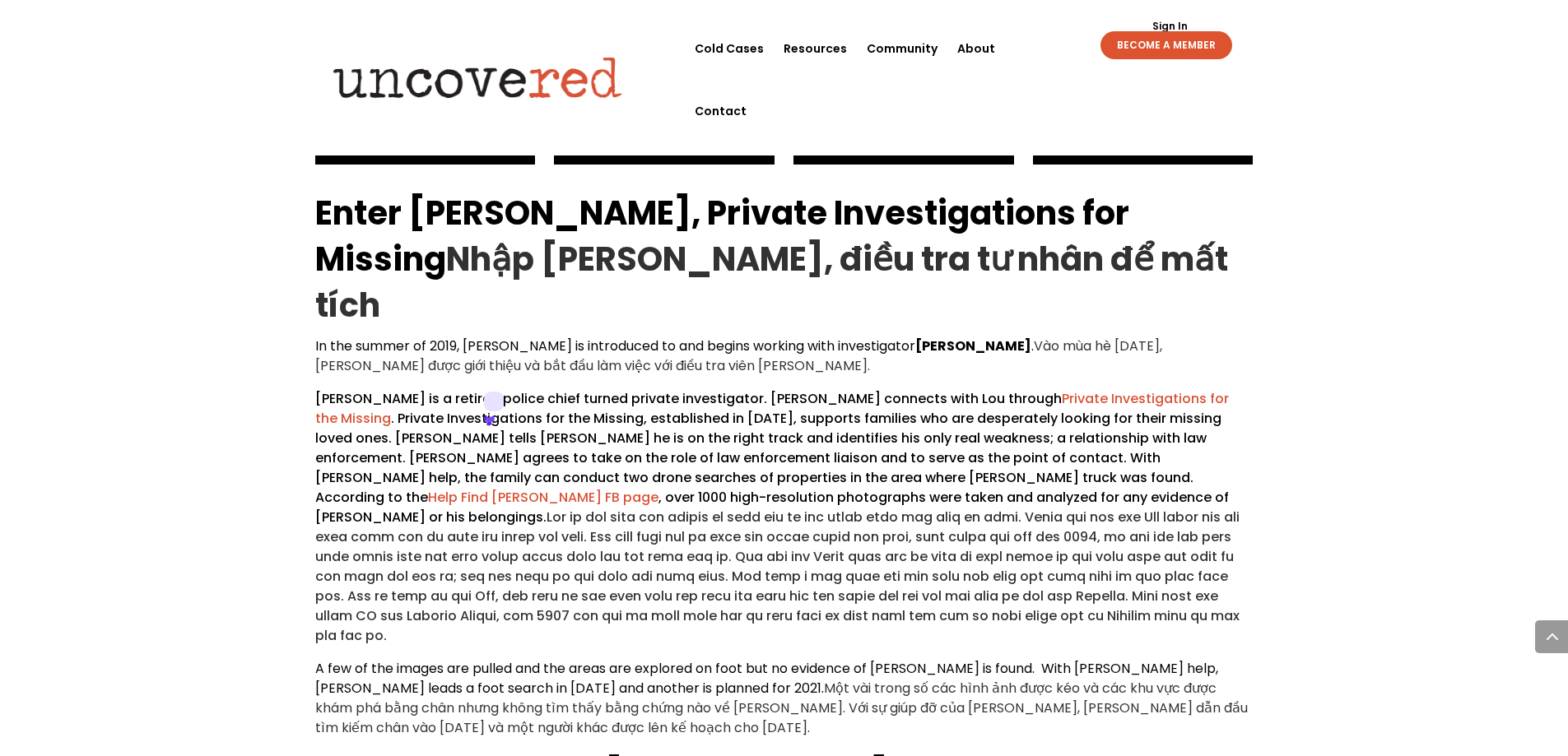
click at [337, 45] on img at bounding box center [478, 77] width 317 height 64
